Goal: Navigation & Orientation: Find specific page/section

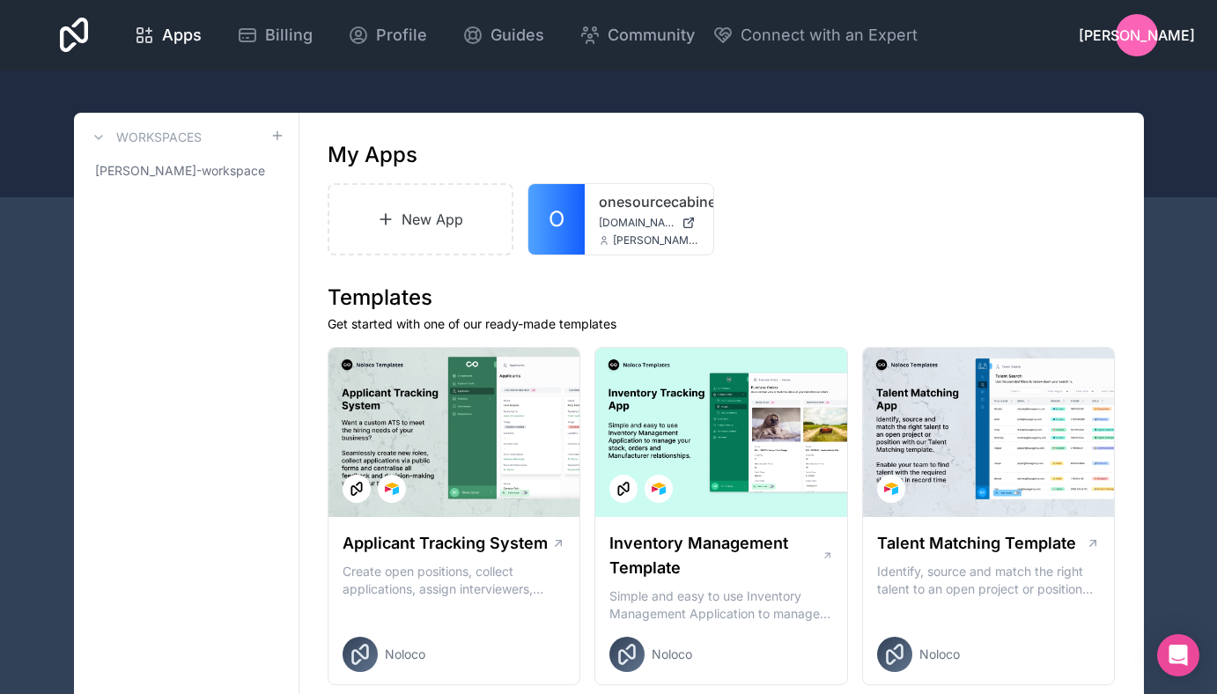
click at [621, 225] on span "[DOMAIN_NAME]" at bounding box center [637, 223] width 76 height 14
click at [627, 224] on span "[DOMAIN_NAME]" at bounding box center [637, 223] width 76 height 14
click at [398, 38] on span "Profile" at bounding box center [401, 35] width 51 height 25
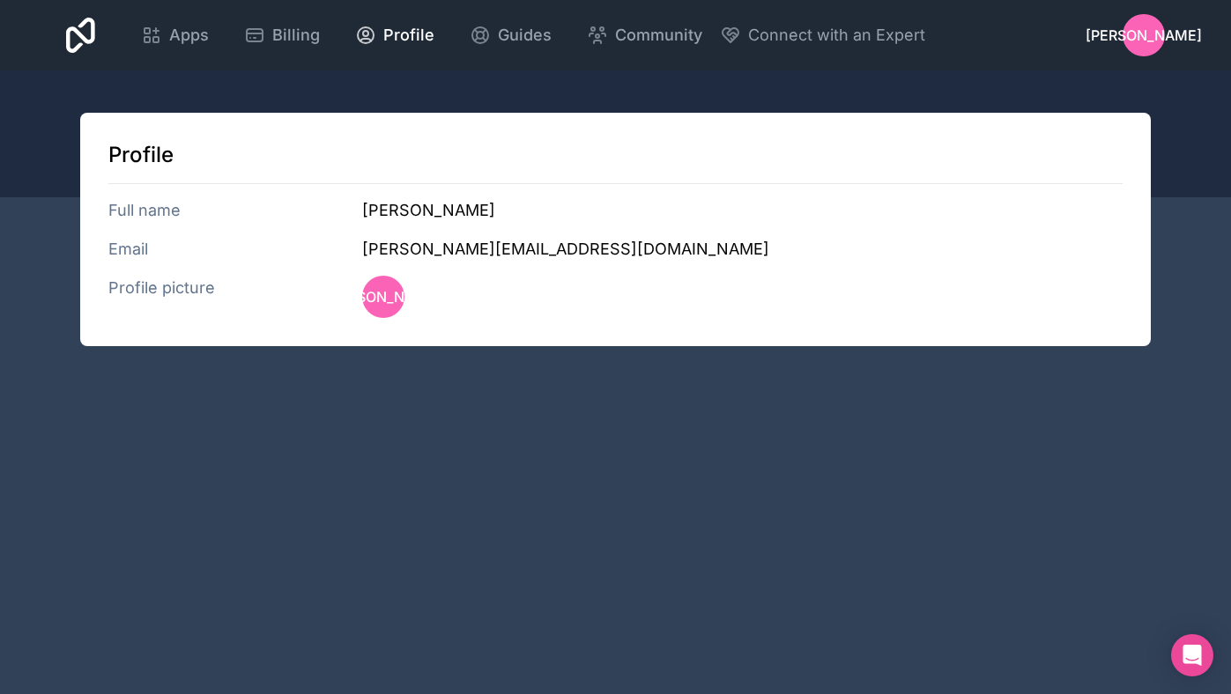
click at [194, 33] on span "Apps" at bounding box center [189, 35] width 40 height 25
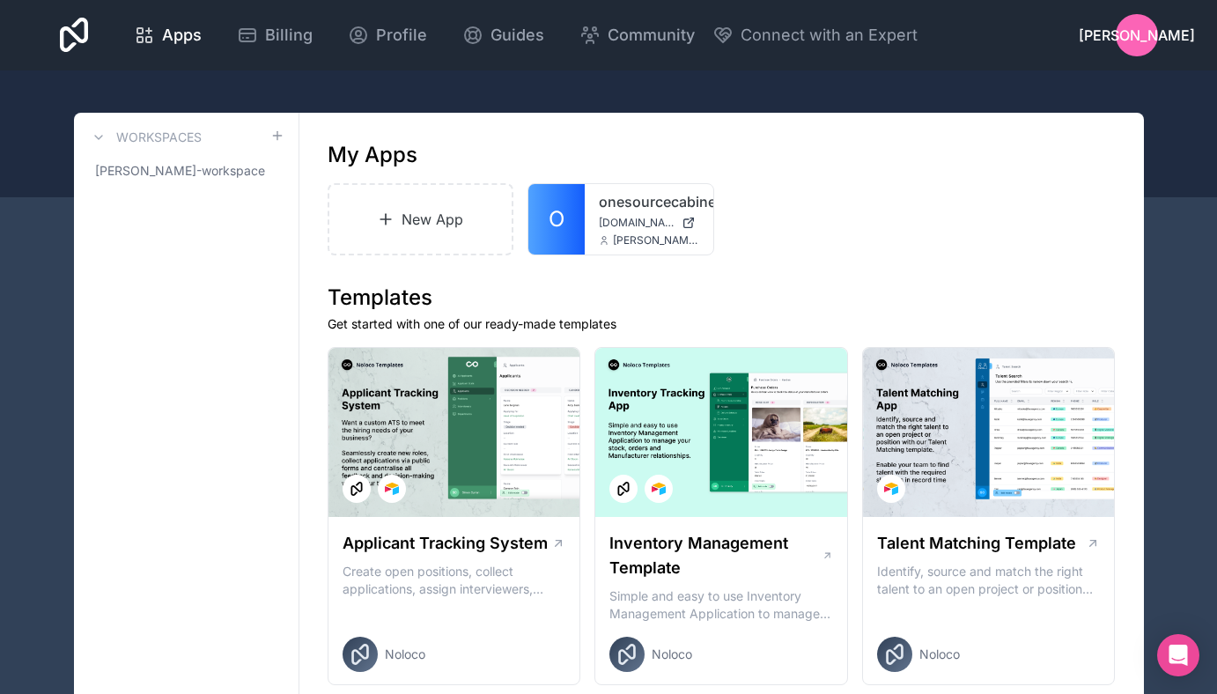
click at [1202, 87] on div at bounding box center [608, 133] width 1217 height 127
